Goal: Transaction & Acquisition: Purchase product/service

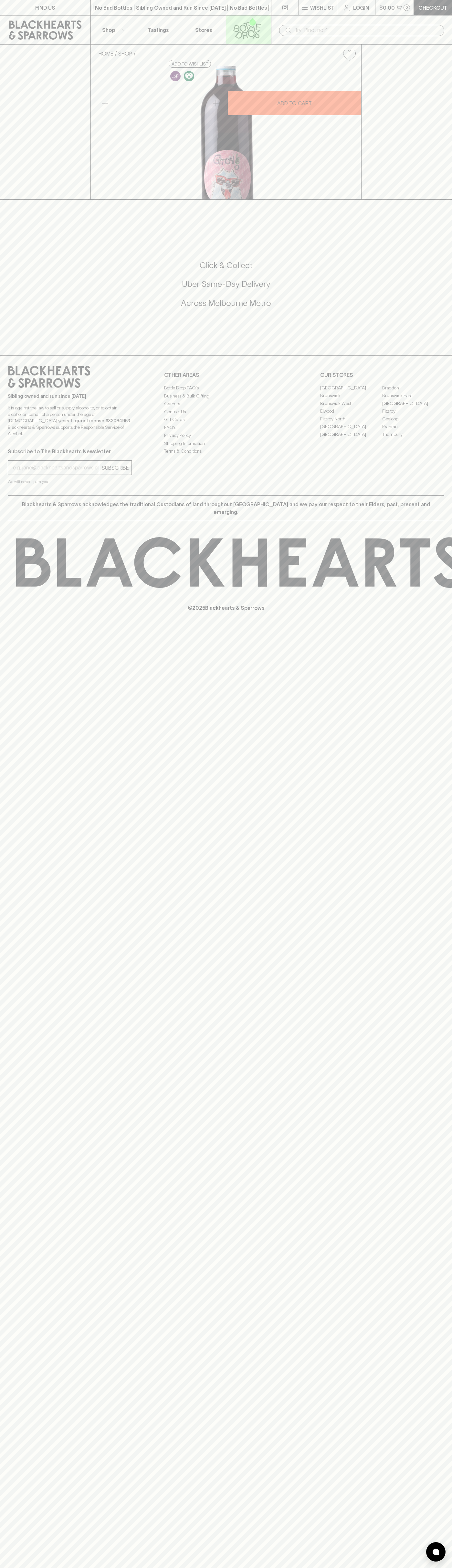
click at [269, 16] on link at bounding box center [249, 29] width 45 height 29
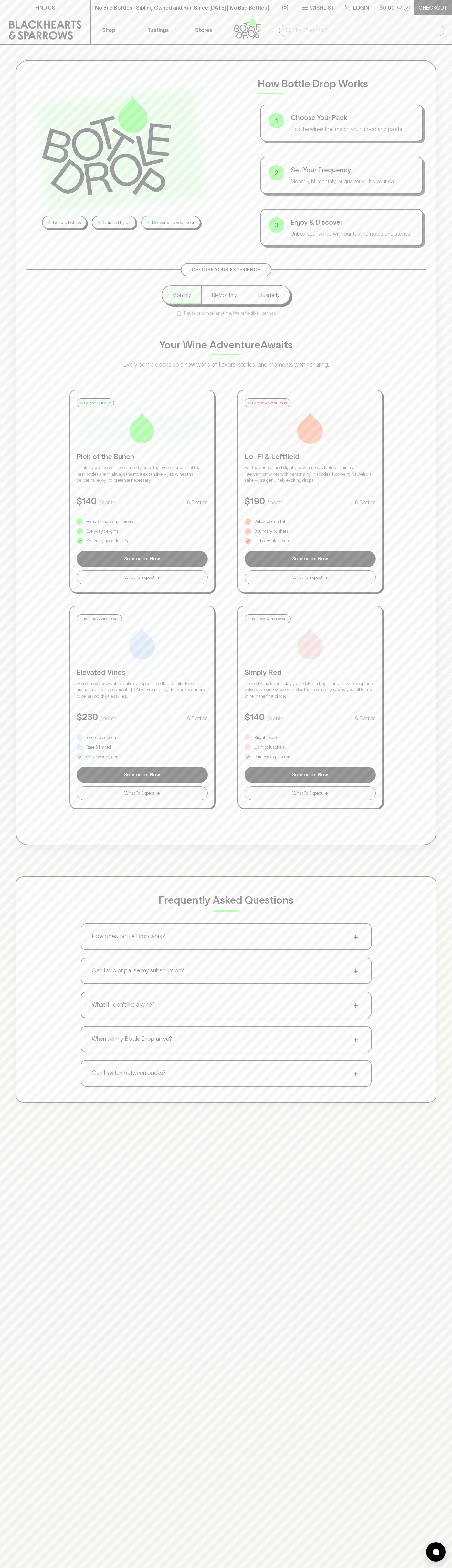
click at [432, 410] on div "No bad bottles Curated by us Delivered to your door How Bottle Drop Works 1 Cho…" at bounding box center [226, 581] width 452 height 1074
click at [74, 1567] on html "FIND US | No Bad Bottles | Sibling Owned and Run Since 2006 | No Bad Bottles | …" at bounding box center [226, 1013] width 452 height 2027
click at [6, 1408] on div "No bad bottles Curated by us Delivered to your door How Bottle Drop Works 1 Cho…" at bounding box center [226, 828] width 452 height 1568
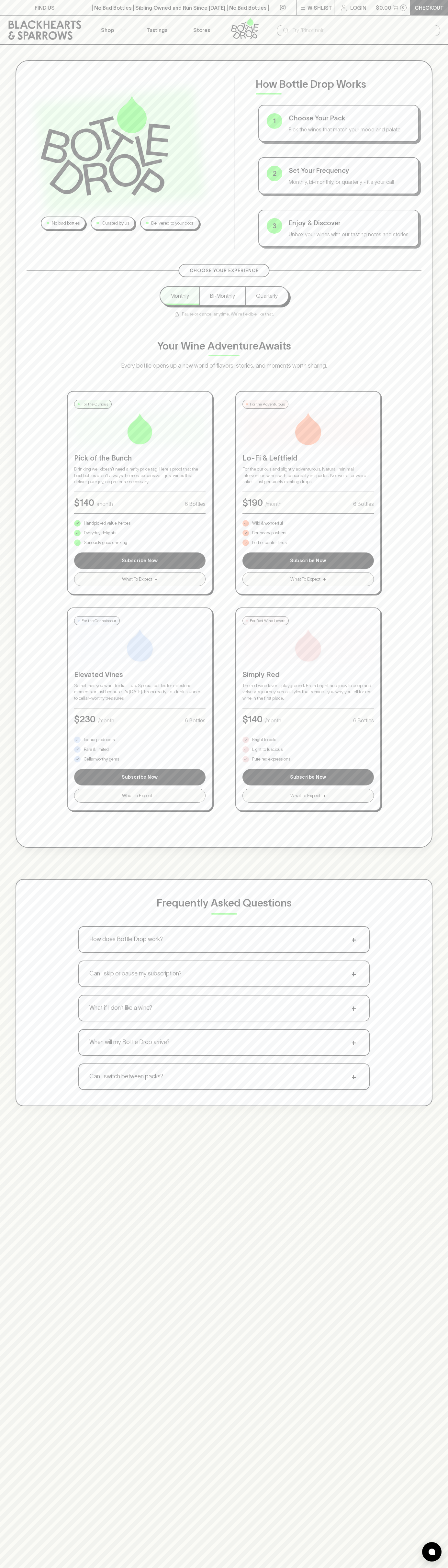
click at [264, 740] on p "Bright to bold" at bounding box center [264, 739] width 24 height 7
